Goal: Transaction & Acquisition: Purchase product/service

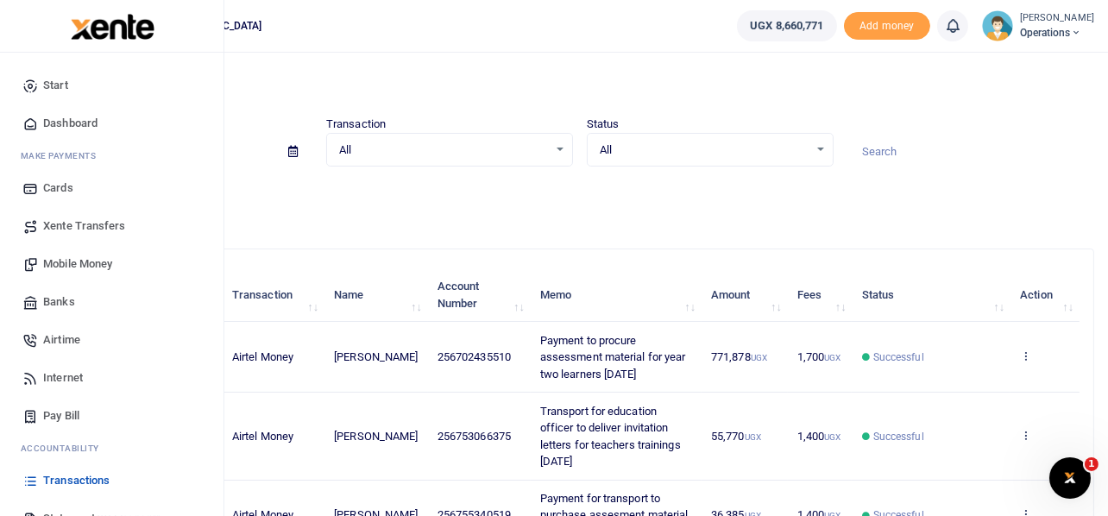
click at [81, 260] on span "Mobile Money" at bounding box center [77, 263] width 69 height 17
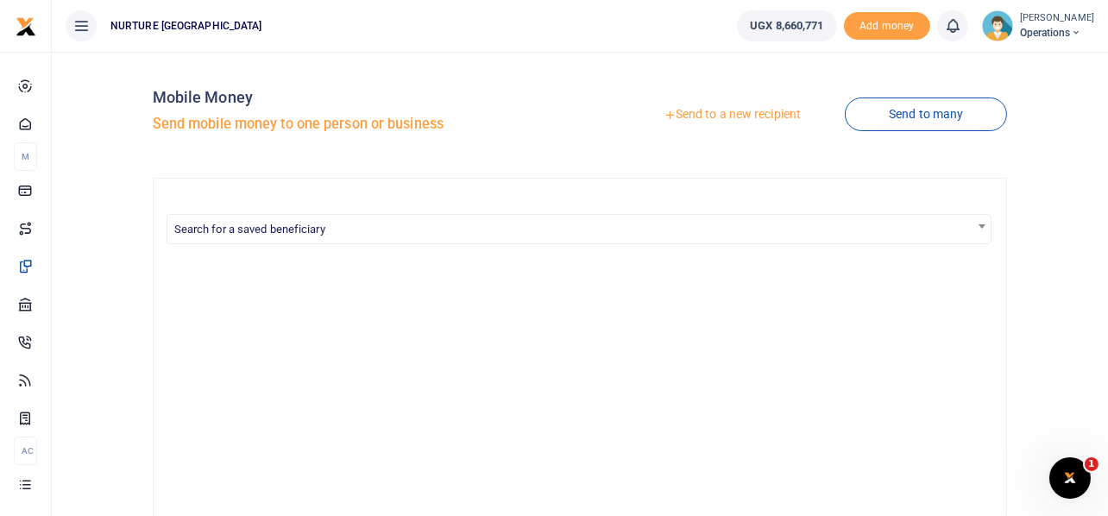
click at [755, 107] on link "Send to a new recipient" at bounding box center [731, 114] width 225 height 31
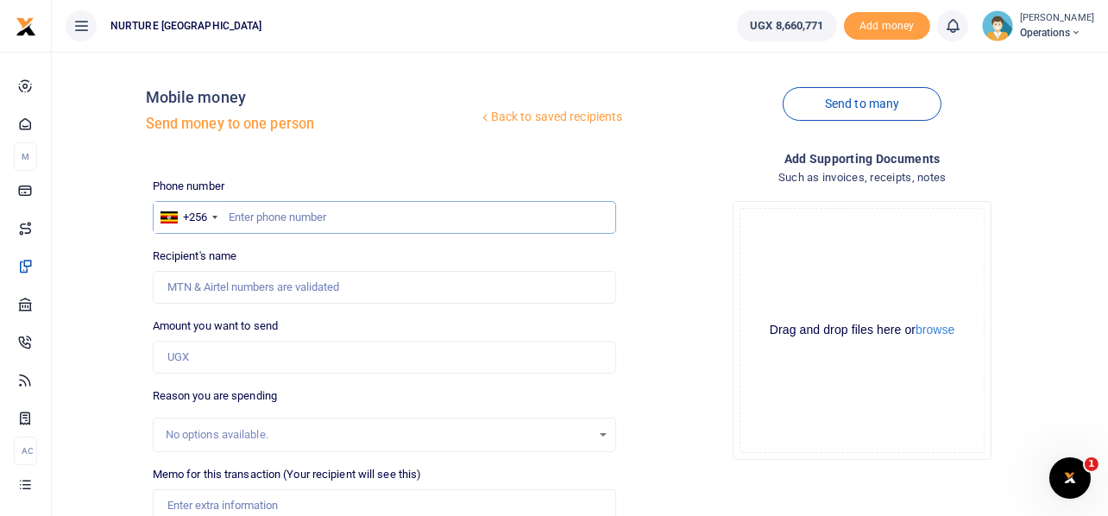
click at [314, 226] on input "text" at bounding box center [385, 217] width 464 height 33
type input "774911762"
type input "[PERSON_NAME]"
type input "774911762"
click at [318, 214] on input "text" at bounding box center [385, 217] width 464 height 33
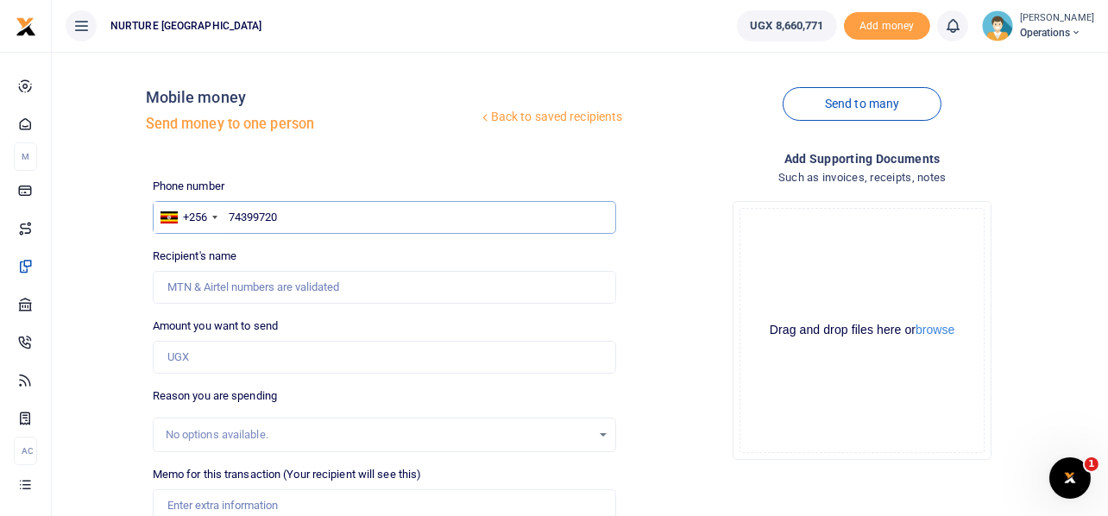
type input "743997204"
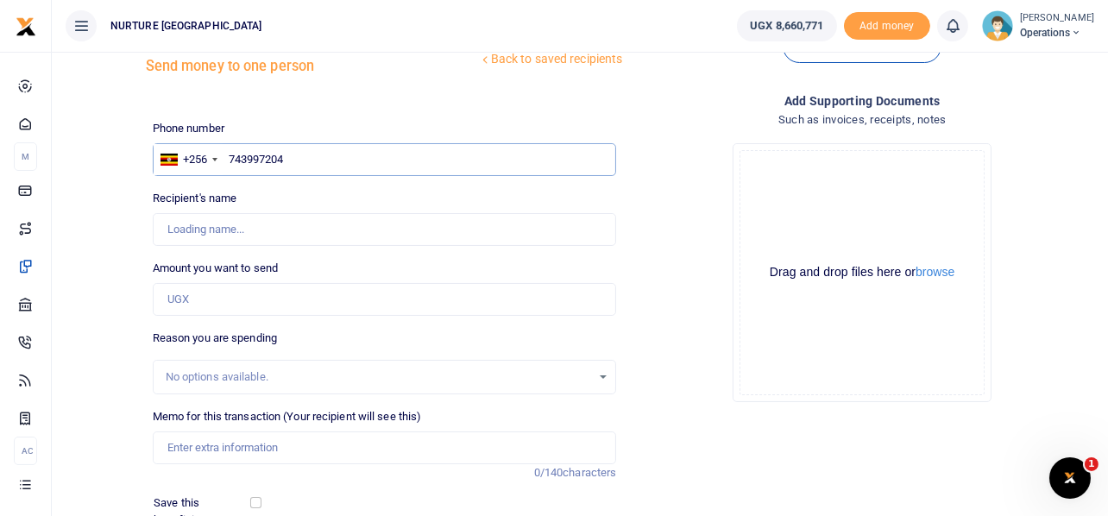
scroll to position [85, 0]
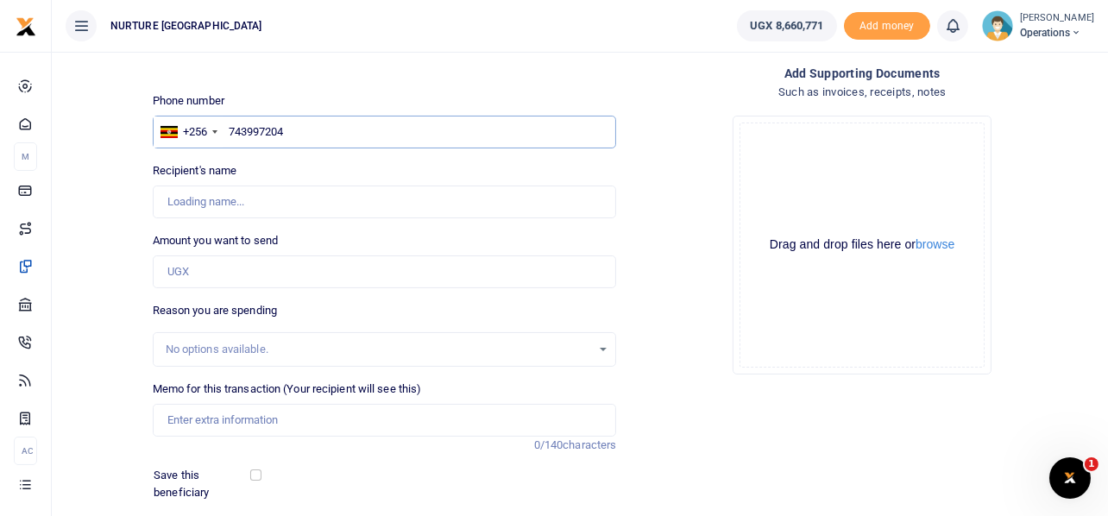
type input "[PERSON_NAME]"
type input "743997204"
